Goal: Task Accomplishment & Management: Use online tool/utility

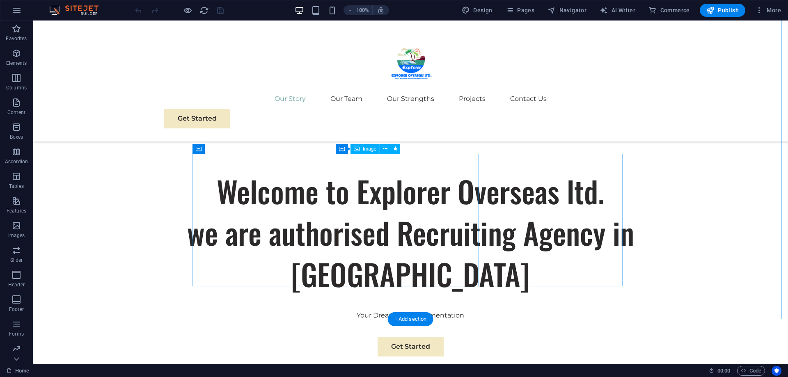
scroll to position [452, 0]
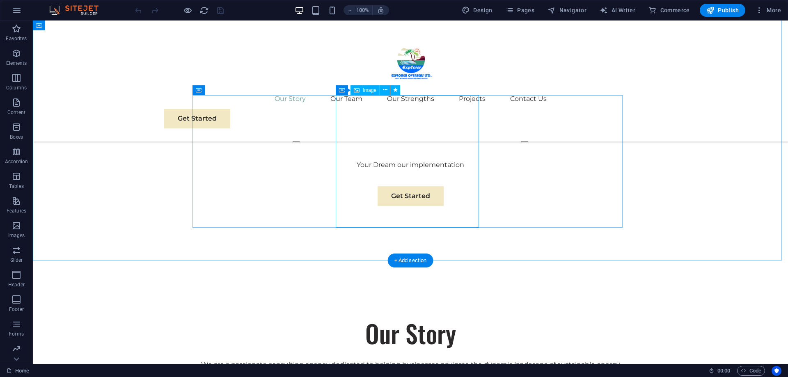
drag, startPoint x: 396, startPoint y: 164, endPoint x: 393, endPoint y: 192, distance: 28.1
drag, startPoint x: 374, startPoint y: 145, endPoint x: 394, endPoint y: 239, distance: 96.8
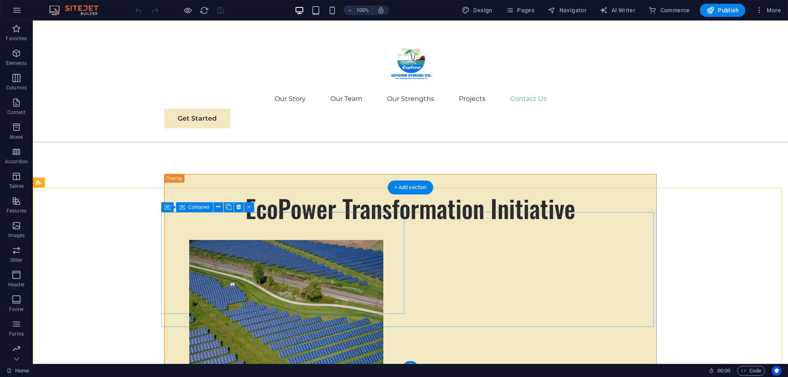
scroll to position [4690, 0]
